Goal: Find specific page/section: Find specific page/section

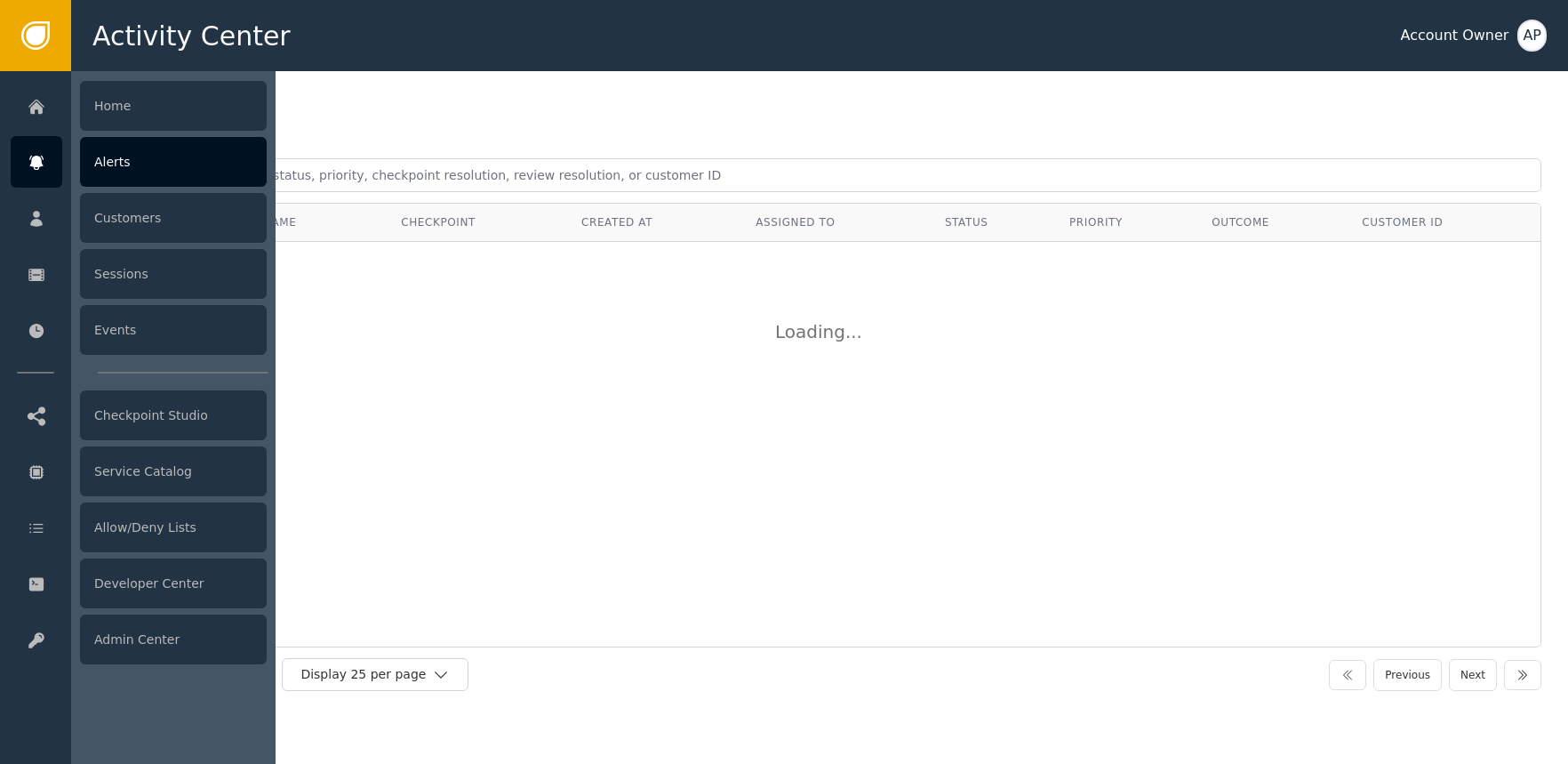
click at [132, 158] on div "Alerts" at bounding box center [173, 161] width 187 height 50
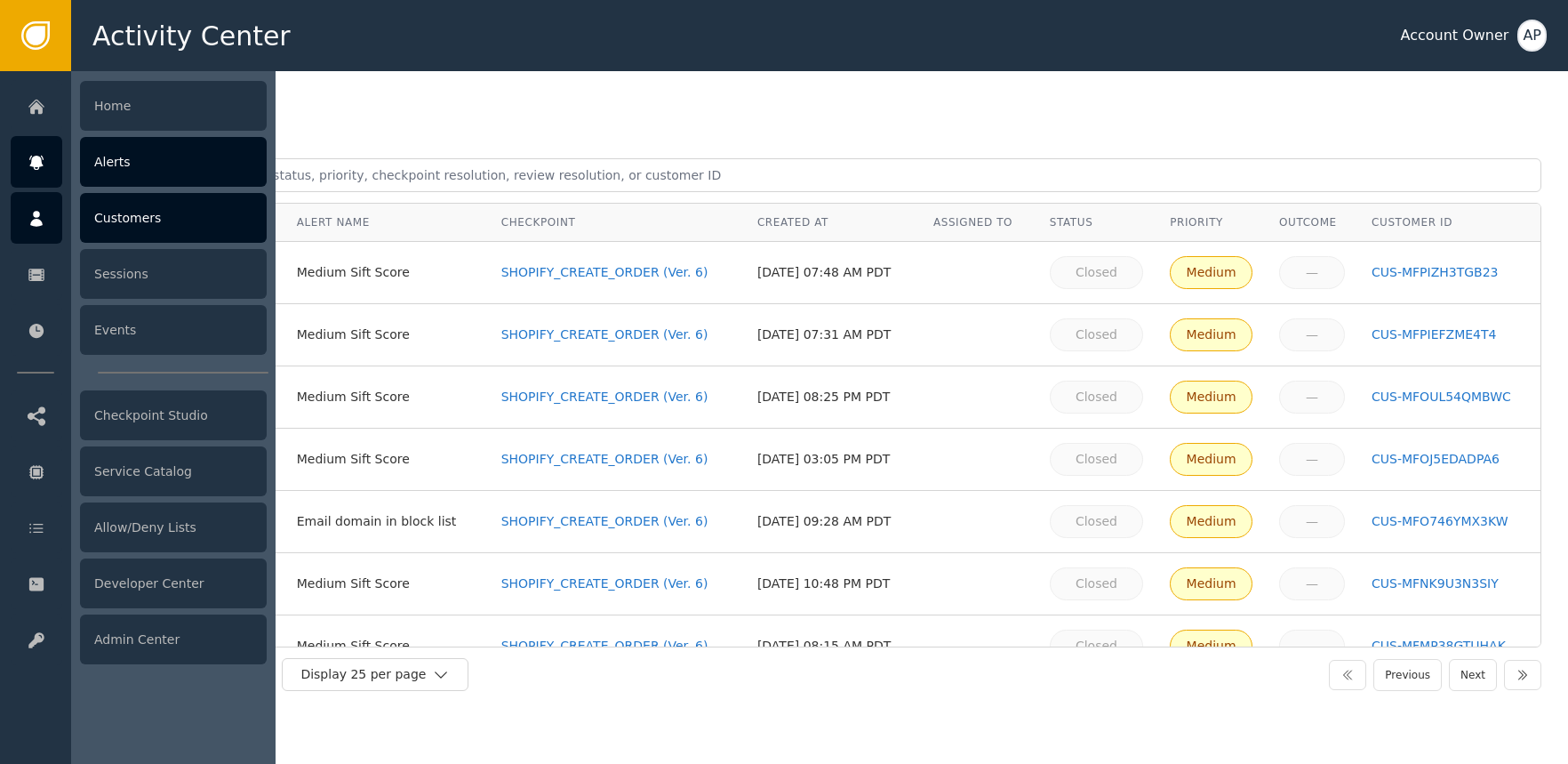
click at [104, 215] on div "Customers" at bounding box center [173, 218] width 187 height 50
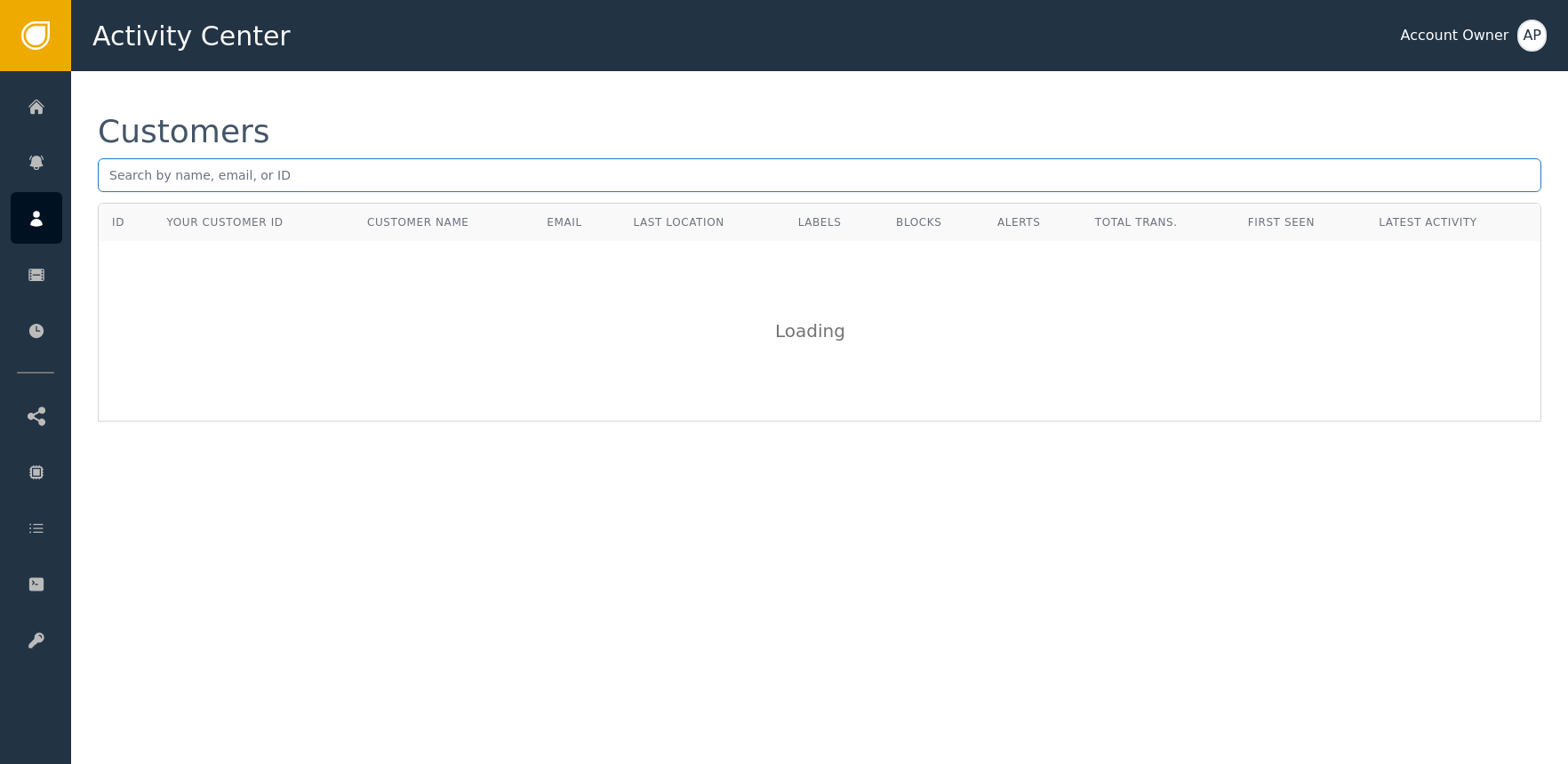
click at [323, 181] on input "text" at bounding box center [819, 175] width 1443 height 34
paste input "[EMAIL_ADDRESS][DOMAIN_NAME]"
type input "[EMAIL_ADDRESS][DOMAIN_NAME]"
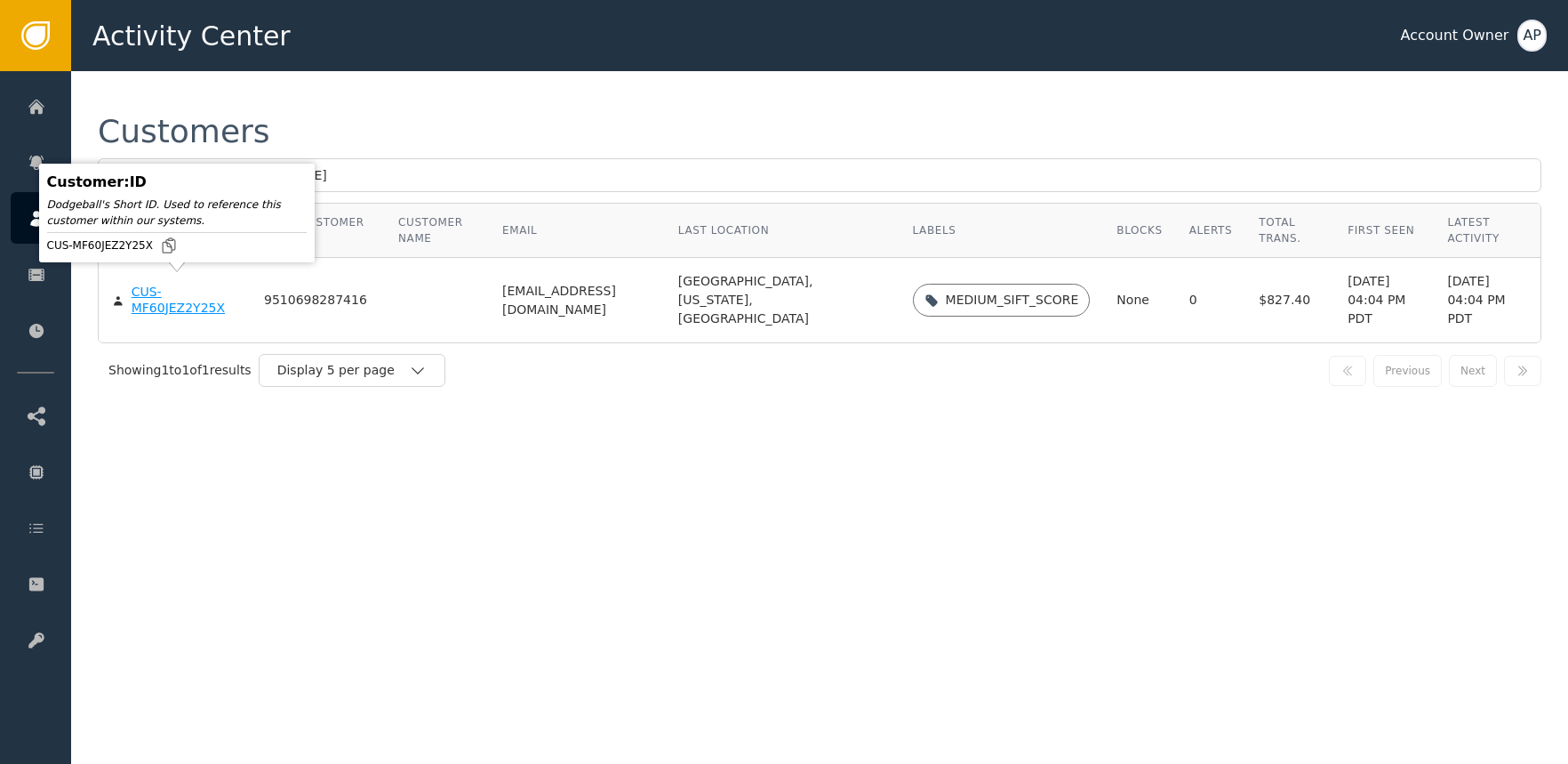
drag, startPoint x: 190, startPoint y: 277, endPoint x: 179, endPoint y: 292, distance: 18.6
click at [179, 71] on body "Activity Center Account Owner AP Home Alerts Customers Sessions Events Checkpoi…" at bounding box center [784, 36] width 1568 height 71
click at [174, 300] on div "CUS-MF60JEZ2Y25X" at bounding box center [184, 300] width 106 height 31
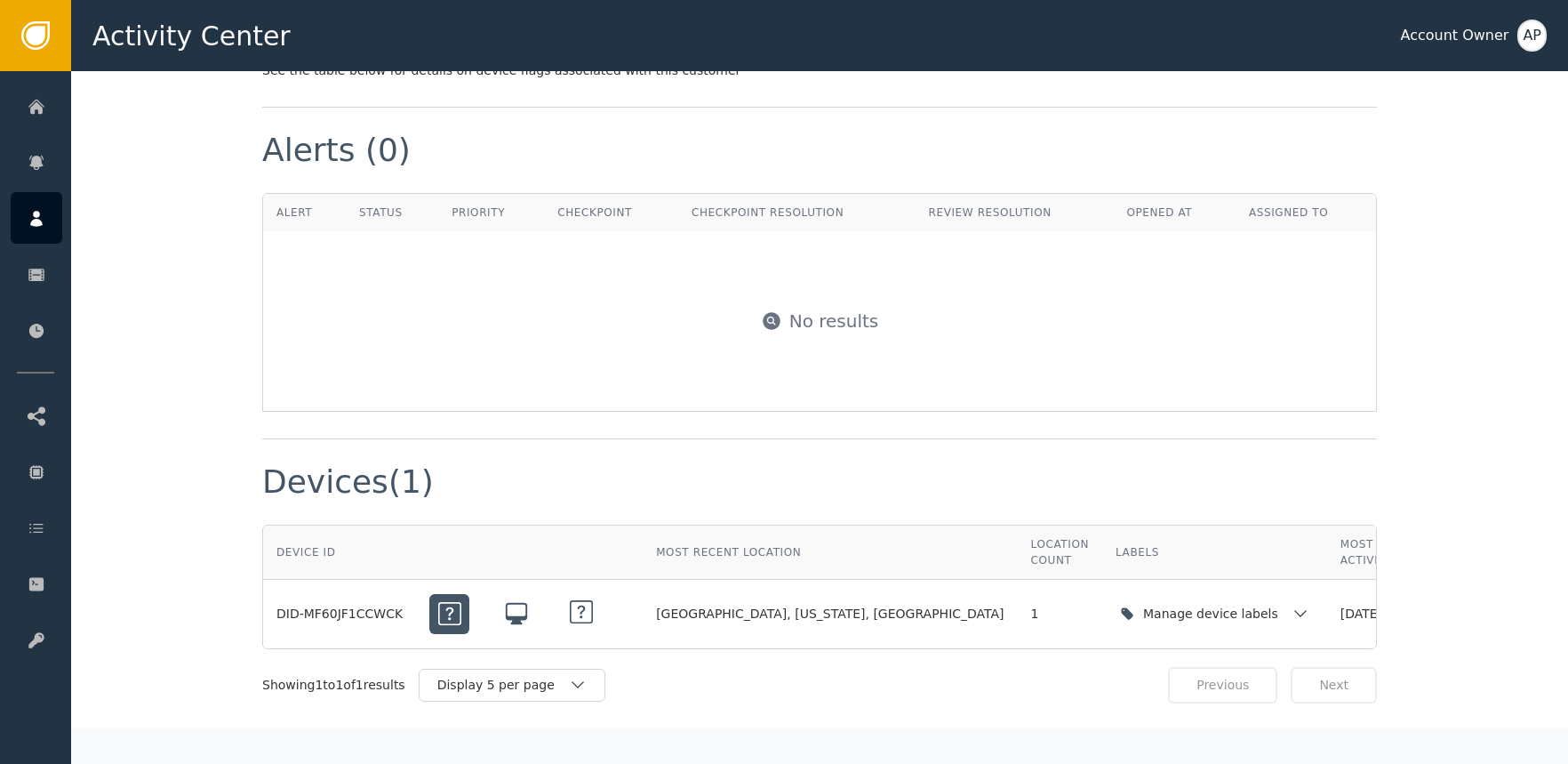
scroll to position [998, 0]
click at [239, 222] on div "Label this customer Block this customer Customer : CUS-MF60JEZ2Y25X Your Custom…" at bounding box center [819, 330] width 1497 height 2514
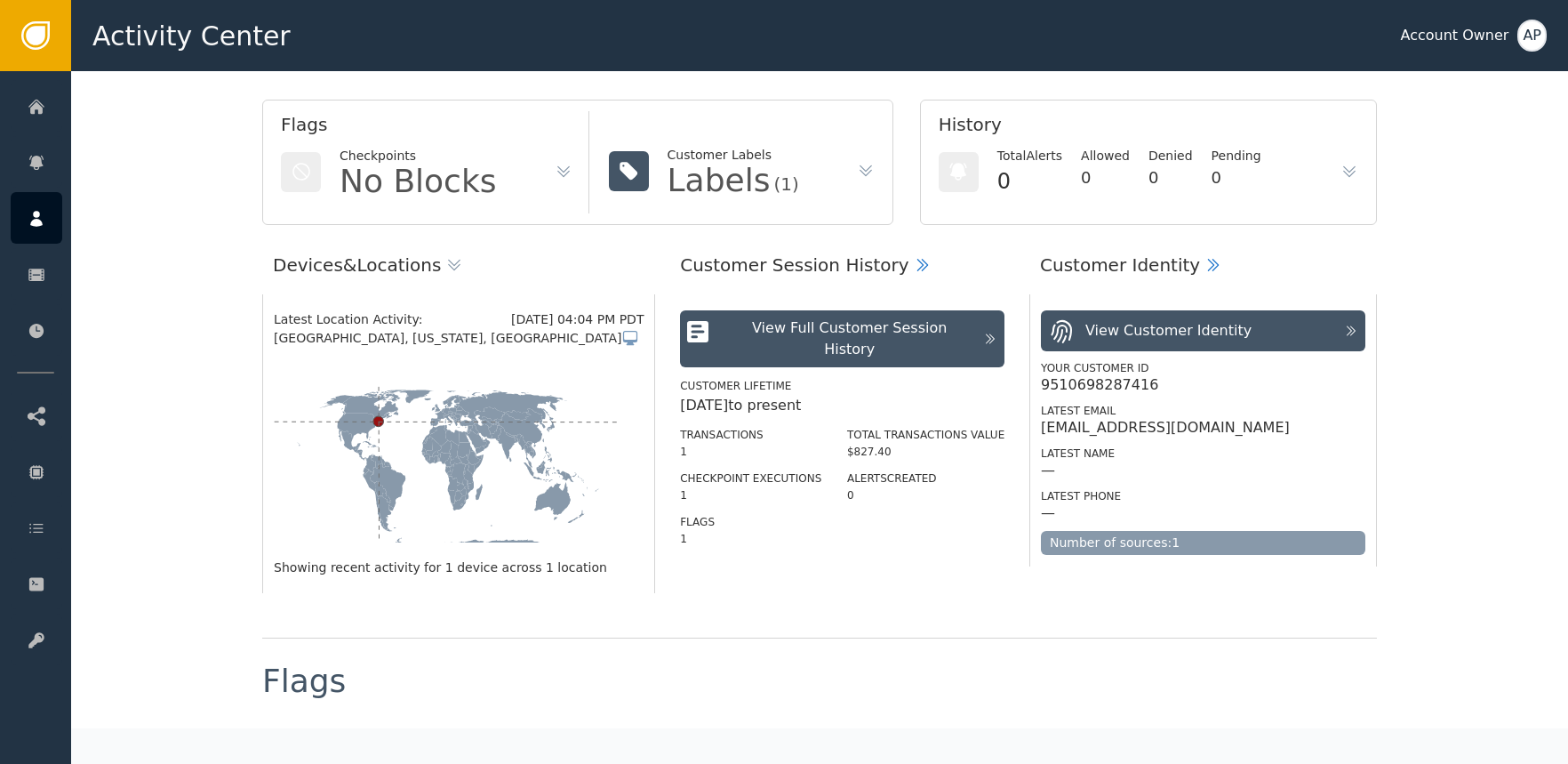
scroll to position [0, 0]
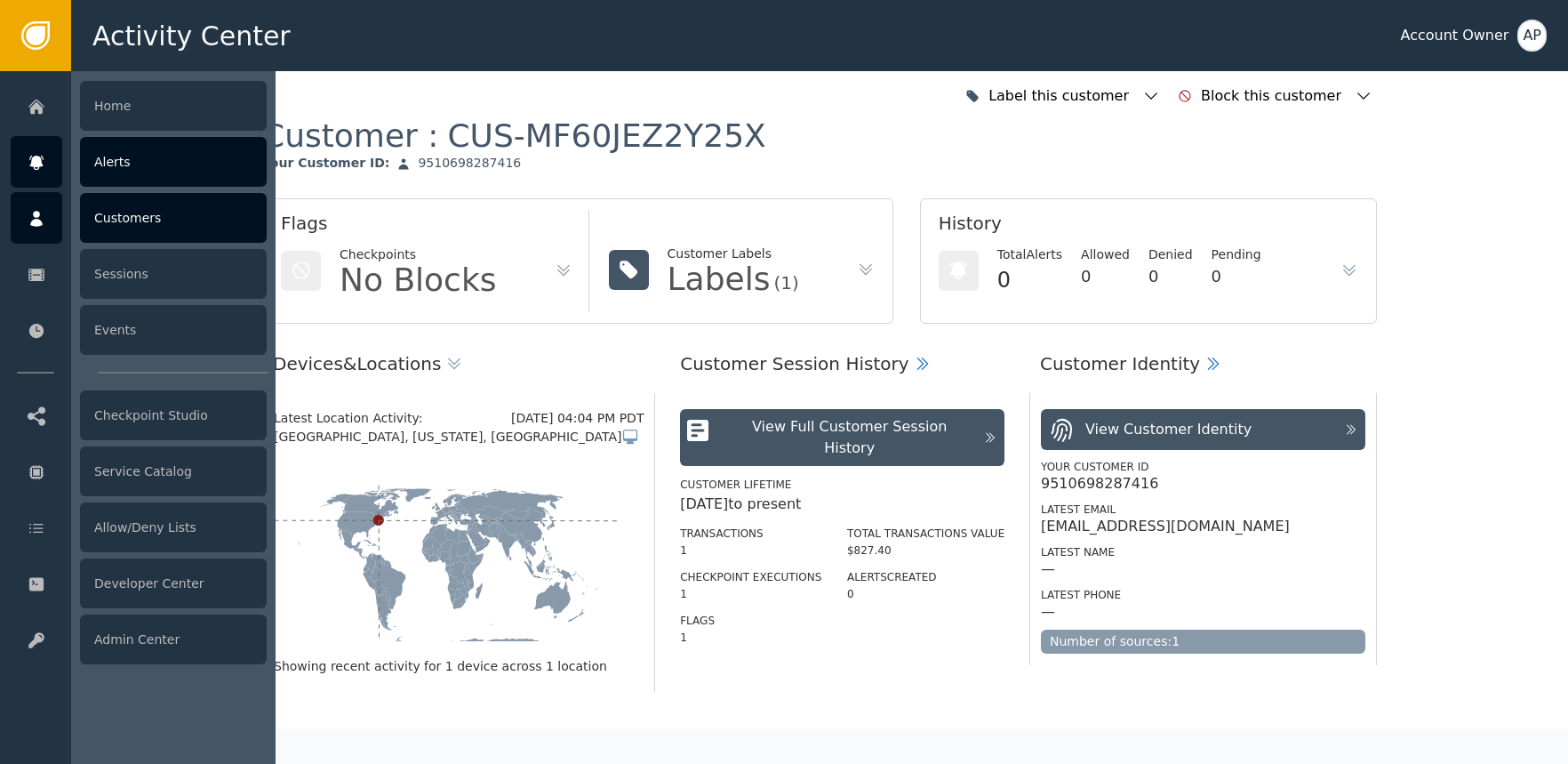
click at [51, 172] on div at bounding box center [36, 161] width 52 height 52
